Goal: Check status: Check status

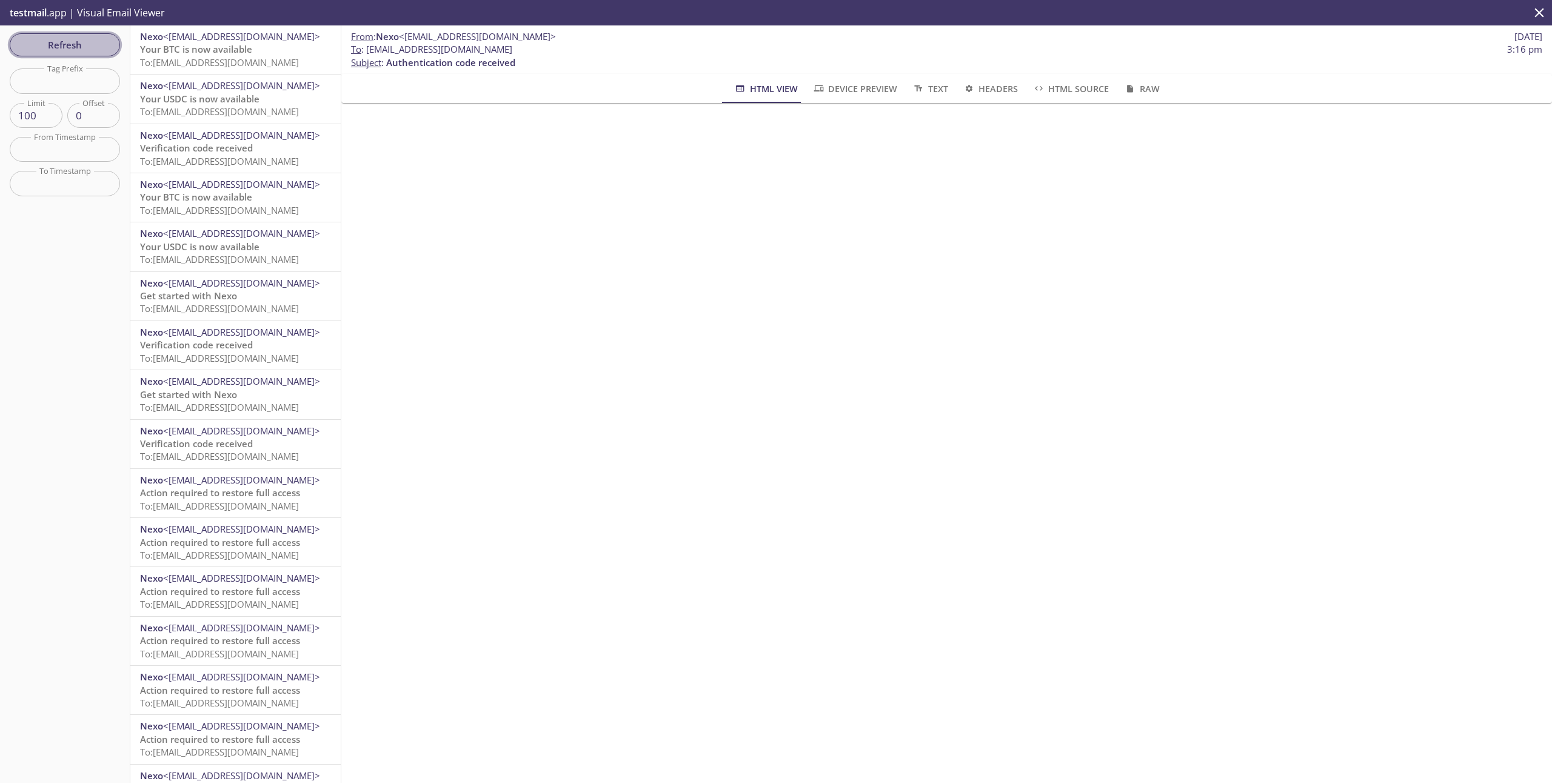
click at [72, 49] on span "Refresh" at bounding box center [64, 45] width 91 height 16
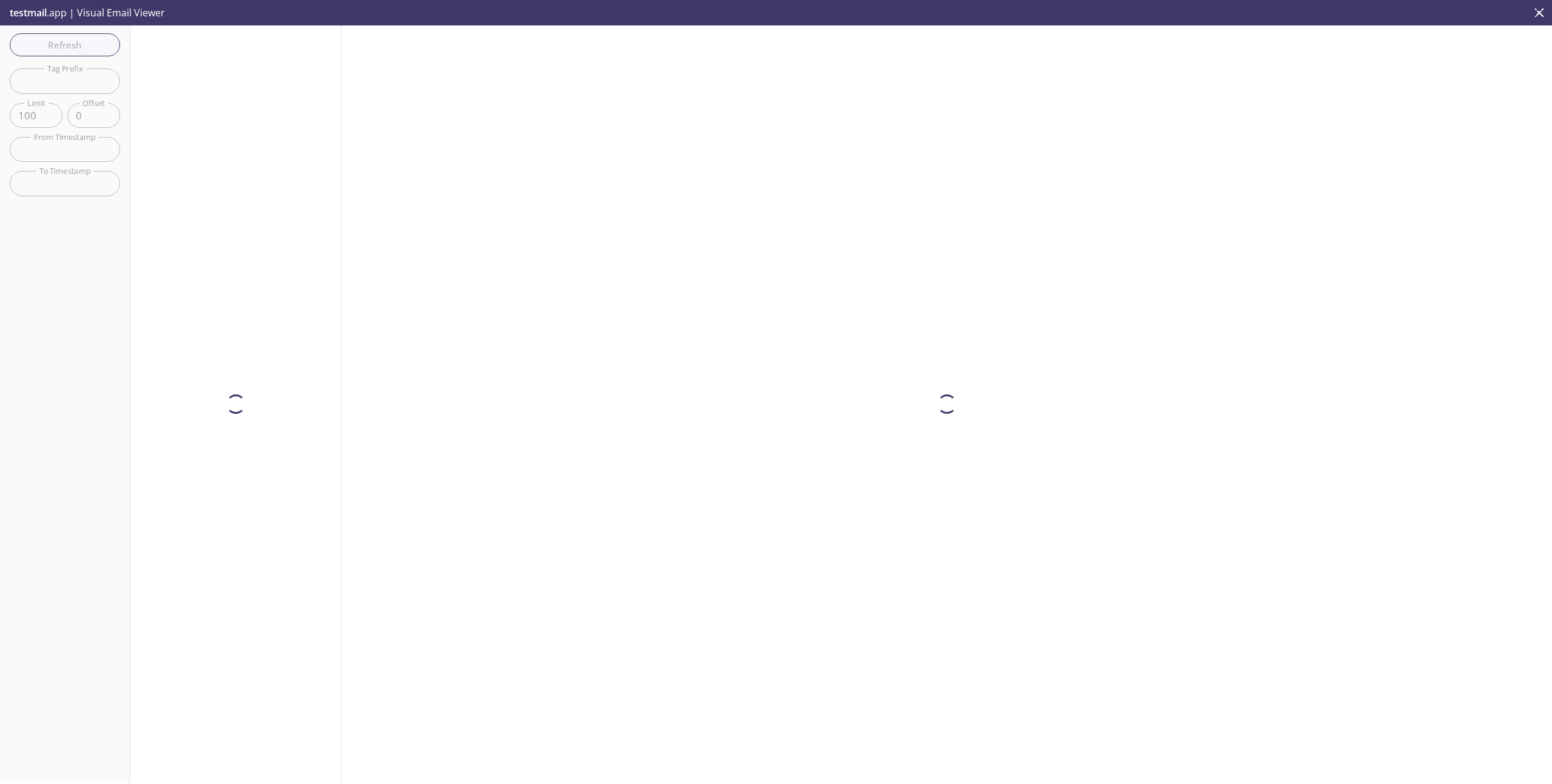
click at [79, 48] on div "Refresh Filters Tag Prefix Tag Prefix Limit 100 Limit Offset 0 Offset From Time…" at bounding box center [65, 404] width 131 height 757
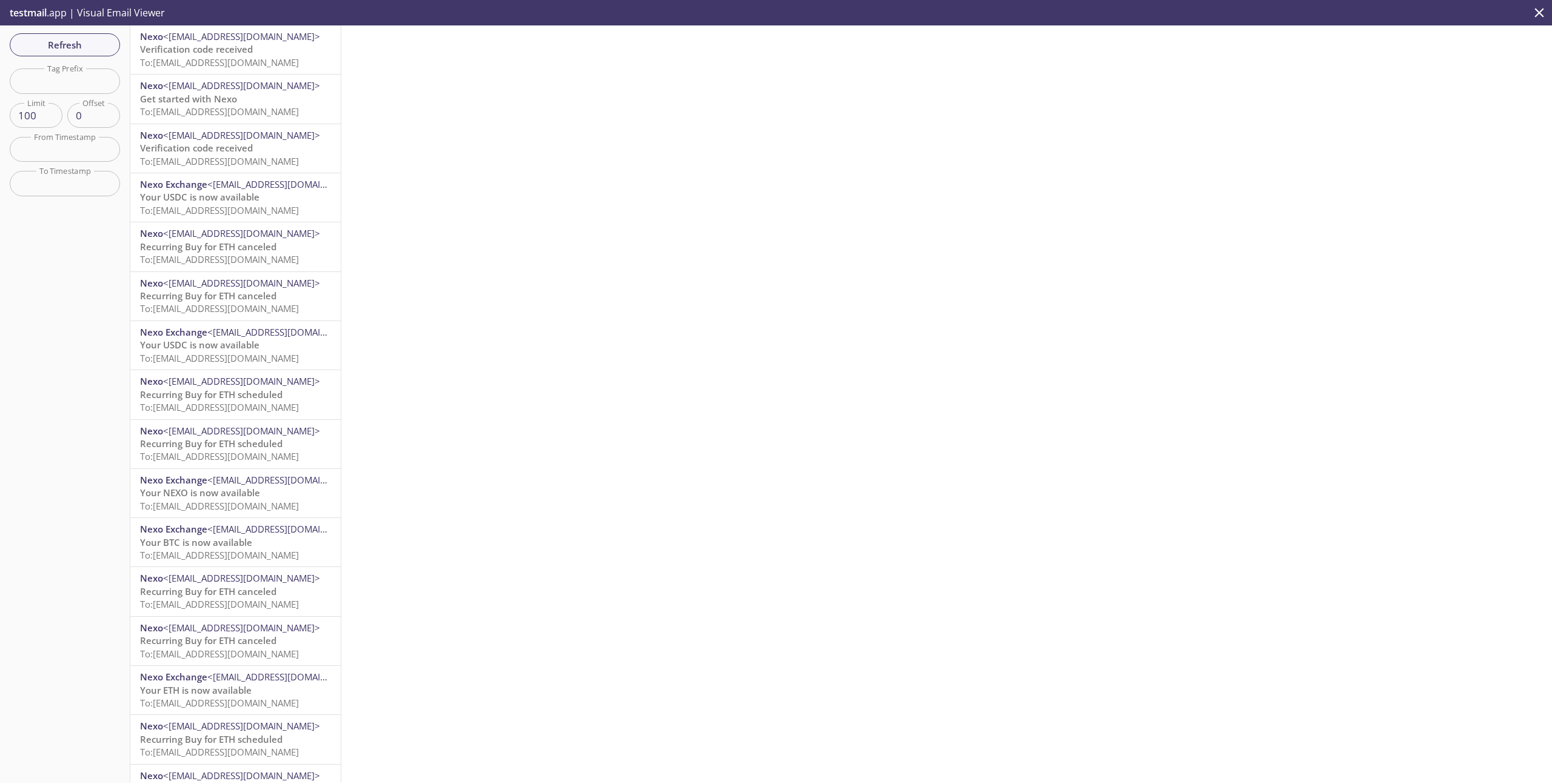
click at [247, 68] on span "To: [EMAIL_ADDRESS][DOMAIN_NAME]" at bounding box center [219, 62] width 159 height 12
